Goal: Transaction & Acquisition: Obtain resource

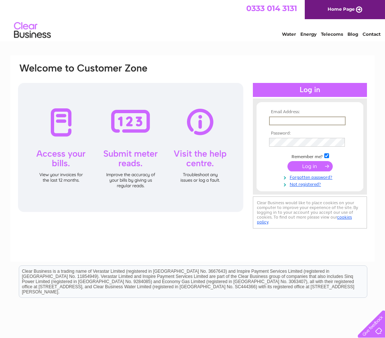
type input "Gordon@gbtelecom.co.uk"
click at [310, 166] on input "submit" at bounding box center [309, 166] width 45 height 10
click at [314, 166] on input "submit" at bounding box center [309, 165] width 45 height 10
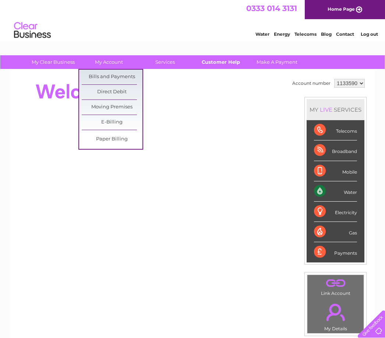
click at [224, 60] on link "Customer Help" at bounding box center [221, 62] width 61 height 14
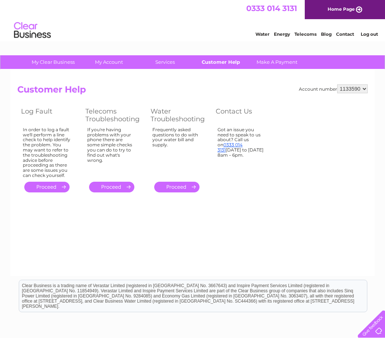
click at [217, 62] on link "Customer Help" at bounding box center [221, 62] width 61 height 14
click at [181, 184] on link "." at bounding box center [176, 186] width 45 height 11
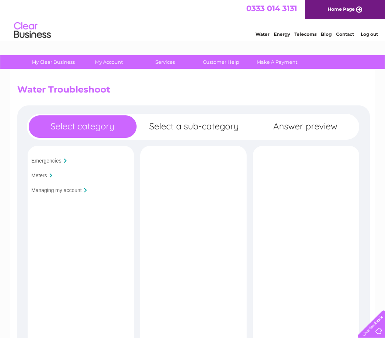
click at [70, 191] on input "Managing my account" at bounding box center [56, 190] width 50 height 6
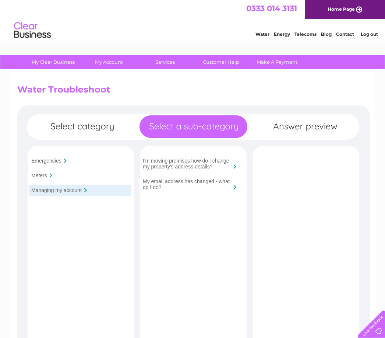
click at [230, 190] on input "My email address has changed - what do I do?" at bounding box center [187, 184] width 88 height 12
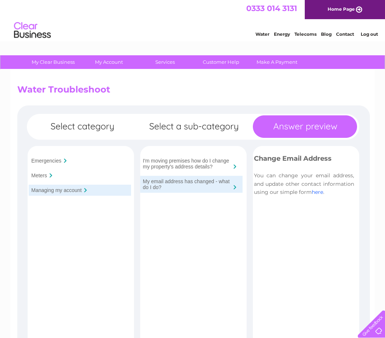
click at [317, 192] on link "here" at bounding box center [317, 191] width 11 height 7
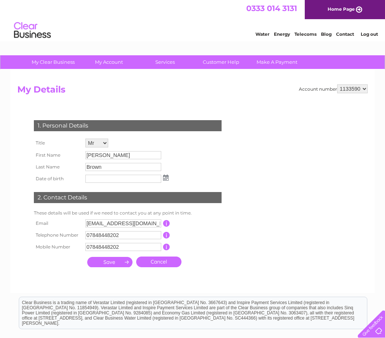
click at [114, 267] on input "submit" at bounding box center [109, 262] width 45 height 10
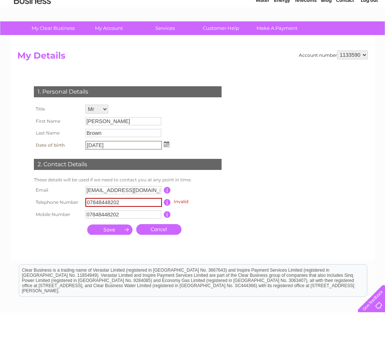
scroll to position [14, 0]
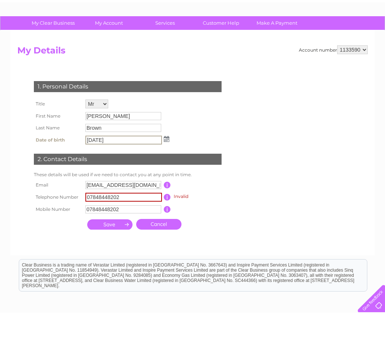
type input "04/05/1966"
click at [114, 244] on input "submit" at bounding box center [109, 249] width 45 height 10
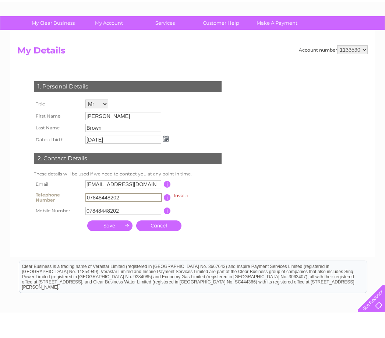
click at [105, 246] on input "submit" at bounding box center [109, 251] width 45 height 10
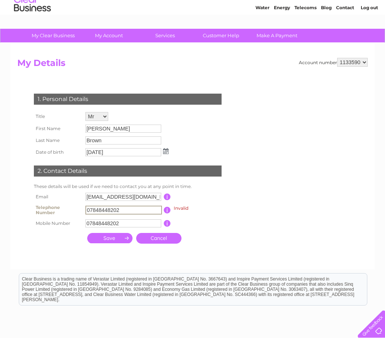
scroll to position [0, 0]
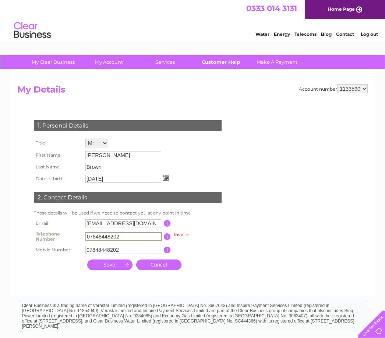
click at [227, 61] on link "Customer Help" at bounding box center [221, 62] width 61 height 14
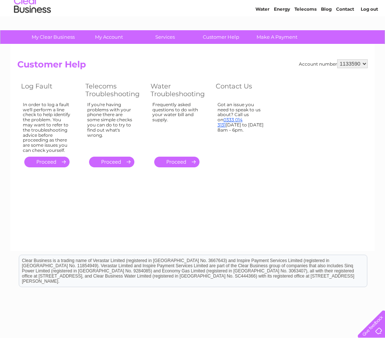
scroll to position [46, 0]
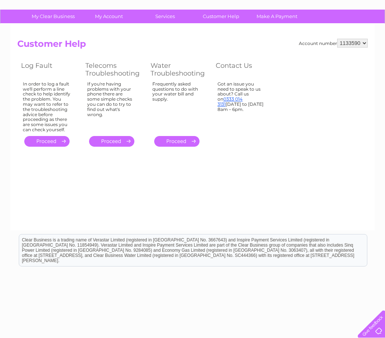
click at [179, 138] on link "." at bounding box center [176, 141] width 45 height 11
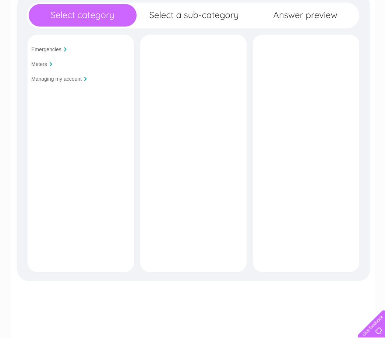
scroll to position [115, 0]
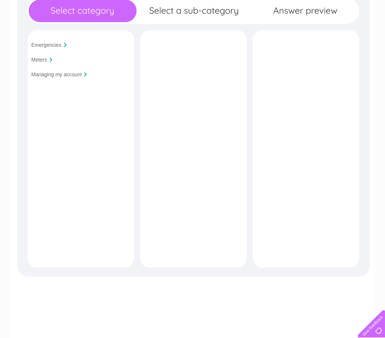
click at [64, 76] on input "Managing my account" at bounding box center [56, 75] width 50 height 6
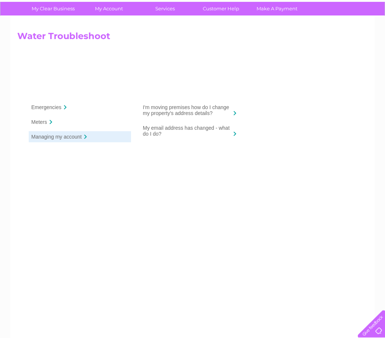
scroll to position [0, 0]
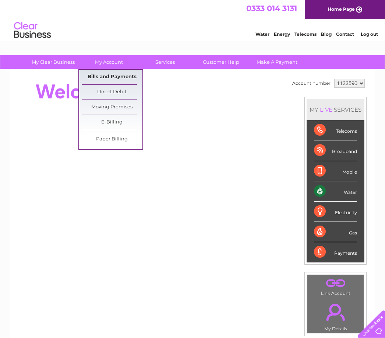
click at [104, 76] on link "Bills and Payments" at bounding box center [112, 77] width 61 height 15
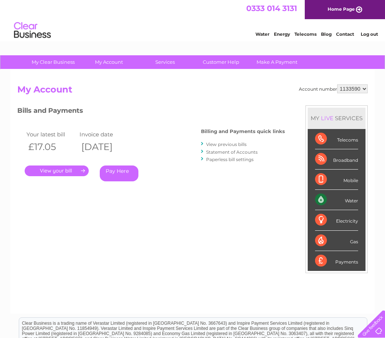
click at [58, 174] on link "." at bounding box center [57, 170] width 64 height 11
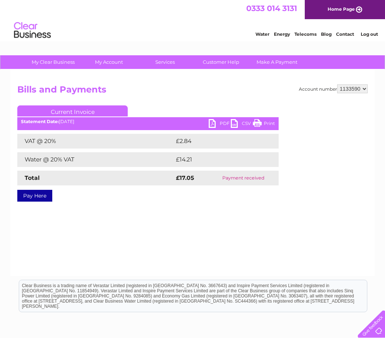
click at [239, 129] on link "CSV" at bounding box center [242, 124] width 22 height 11
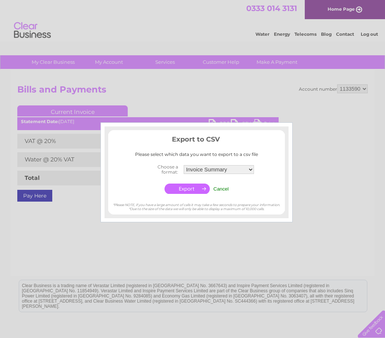
click at [184, 190] on input "button" at bounding box center [187, 188] width 45 height 10
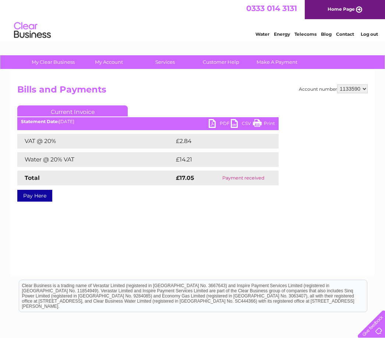
click at [211, 122] on link "PDF" at bounding box center [220, 124] width 22 height 11
